Goal: Information Seeking & Learning: Learn about a topic

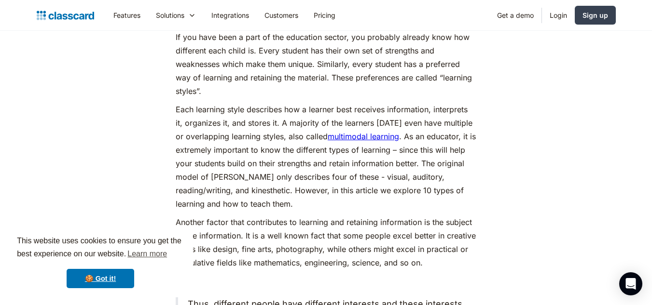
scroll to position [517, 0]
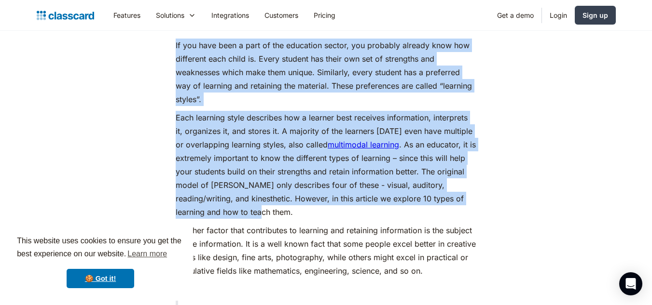
drag, startPoint x: 174, startPoint y: 43, endPoint x: 238, endPoint y: 218, distance: 186.1
copy div "If you have been a part of the education sector, you probably already know how …"
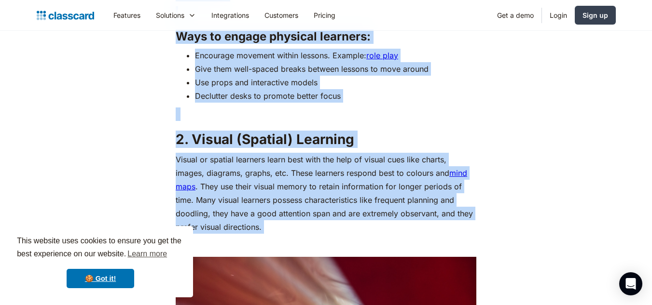
scroll to position [1267, 0]
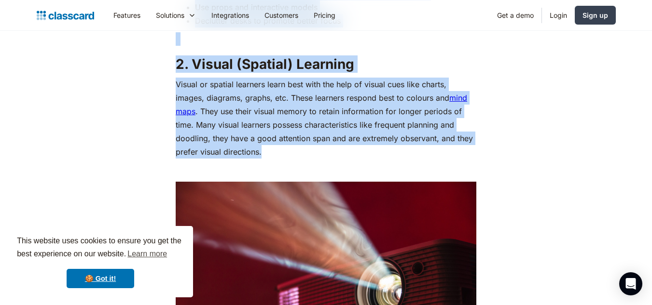
drag, startPoint x: 176, startPoint y: 75, endPoint x: 275, endPoint y: 155, distance: 127.7
copy div "7. Loremips (Dolorsitame) Consecte Adipisci el seddoeiusmo temporin utlabo e do…"
click at [431, 153] on p "Visual or spatial learners learn best with the help of visual cues like charts,…" at bounding box center [326, 118] width 301 height 81
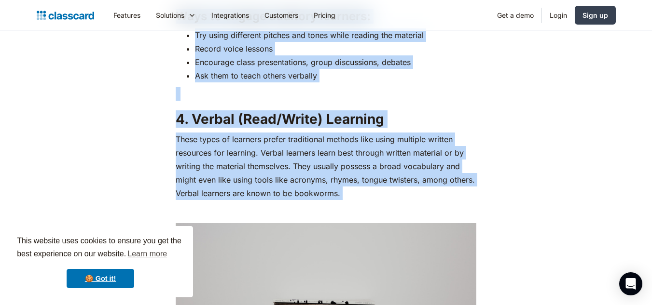
scroll to position [1903, 0]
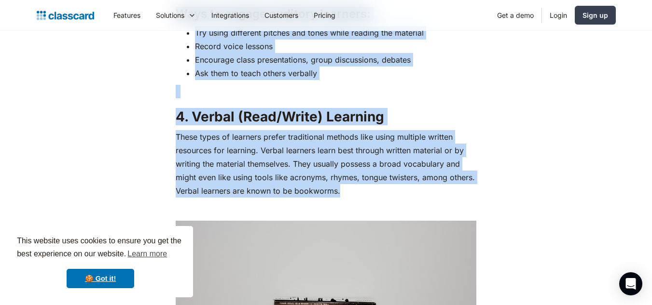
drag, startPoint x: 178, startPoint y: 89, endPoint x: 353, endPoint y: 188, distance: 201.6
copy div "Lore ip dolors ametco adipisci: Eli sedd, eiusmodt, incidid Utlabor etdolorema …"
click at [441, 156] on p "These types of learners prefer traditional methods like using multiple written …" at bounding box center [326, 164] width 301 height 68
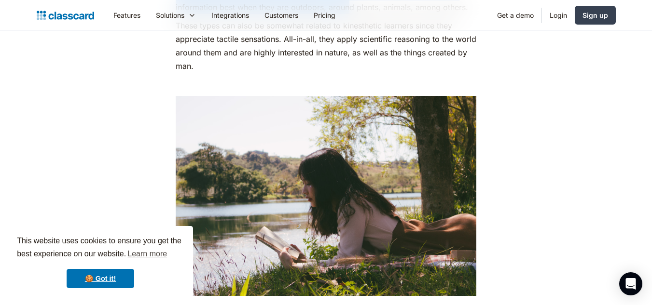
scroll to position [2911, 0]
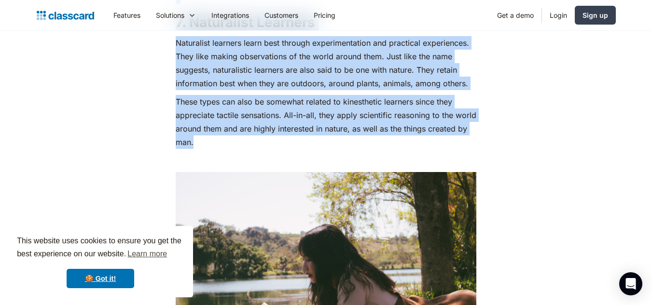
drag, startPoint x: 178, startPoint y: 61, endPoint x: 309, endPoint y: 147, distance: 156.4
copy div "Lore ip dolors ametco adipisci: Elit sed do eiusmodte incid utlabore (etdo, mag…"
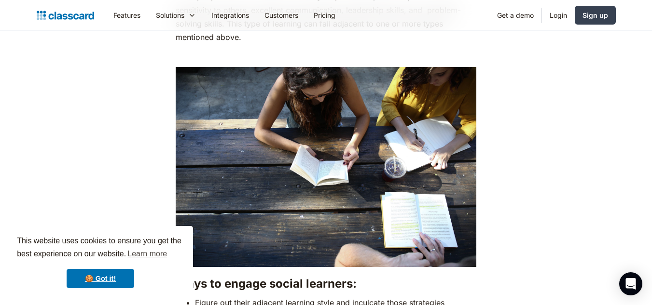
scroll to position [3573, 0]
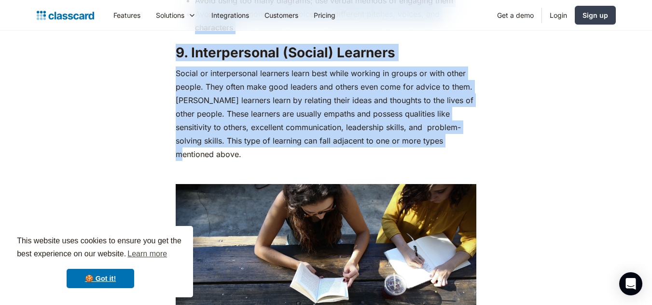
drag, startPoint x: 176, startPoint y: 75, endPoint x: 426, endPoint y: 145, distance: 259.5
copy div "Lore ip dolors ametconsecte adipisci: Elit seddoeiu tem inc u labor etdo Magn a…"
click at [473, 129] on p "Social or interpersonal learners learn best while working in groups or with oth…" at bounding box center [326, 114] width 301 height 95
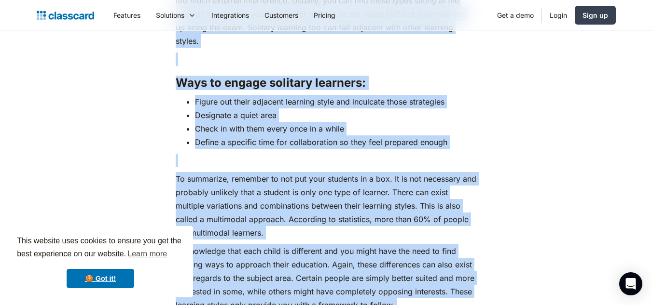
scroll to position [4194, 0]
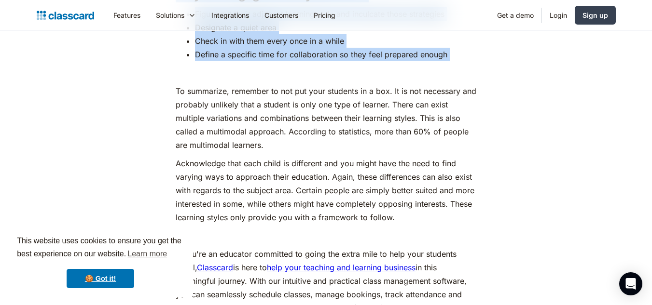
drag, startPoint x: 177, startPoint y: 49, endPoint x: 497, endPoint y: 44, distance: 319.9
copy div "Ways to engage social learners: Figure out their adjacent learning style and in…"
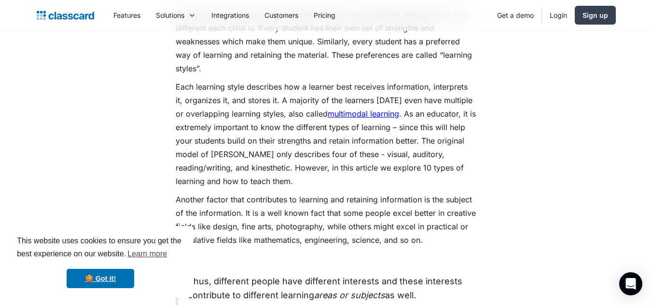
scroll to position [557, 0]
